Goal: Navigation & Orientation: Go to known website

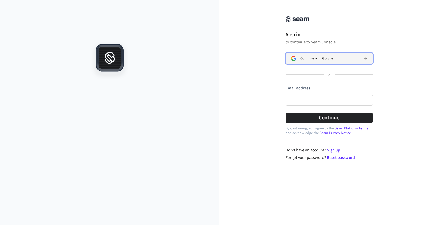
click at [333, 56] on span "Continue with Google" at bounding box center [317, 58] width 33 height 4
